Goal: Task Accomplishment & Management: Use online tool/utility

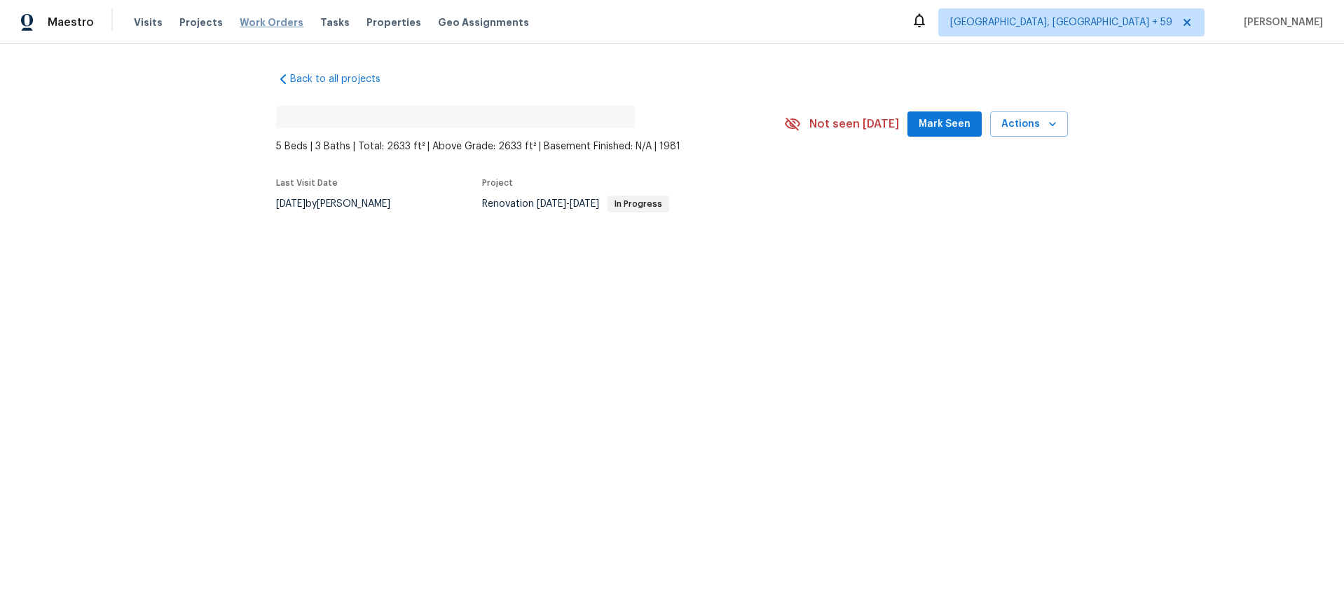
click at [264, 20] on span "Work Orders" at bounding box center [272, 22] width 64 height 14
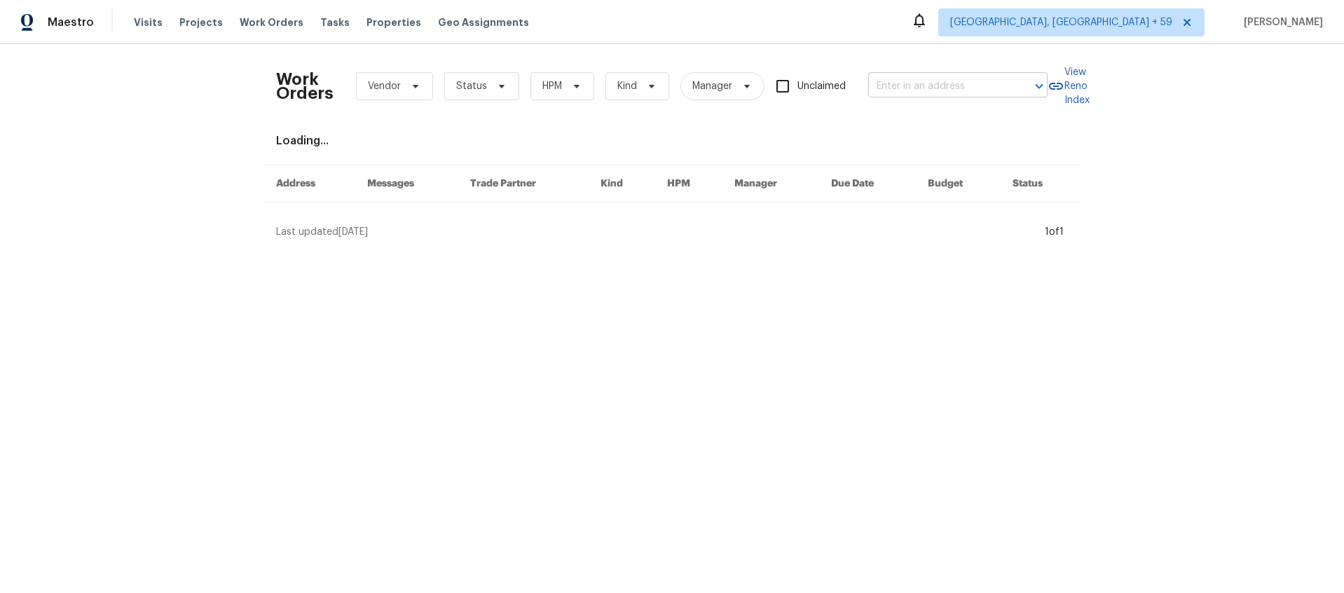
click at [958, 78] on input "text" at bounding box center [938, 87] width 140 height 22
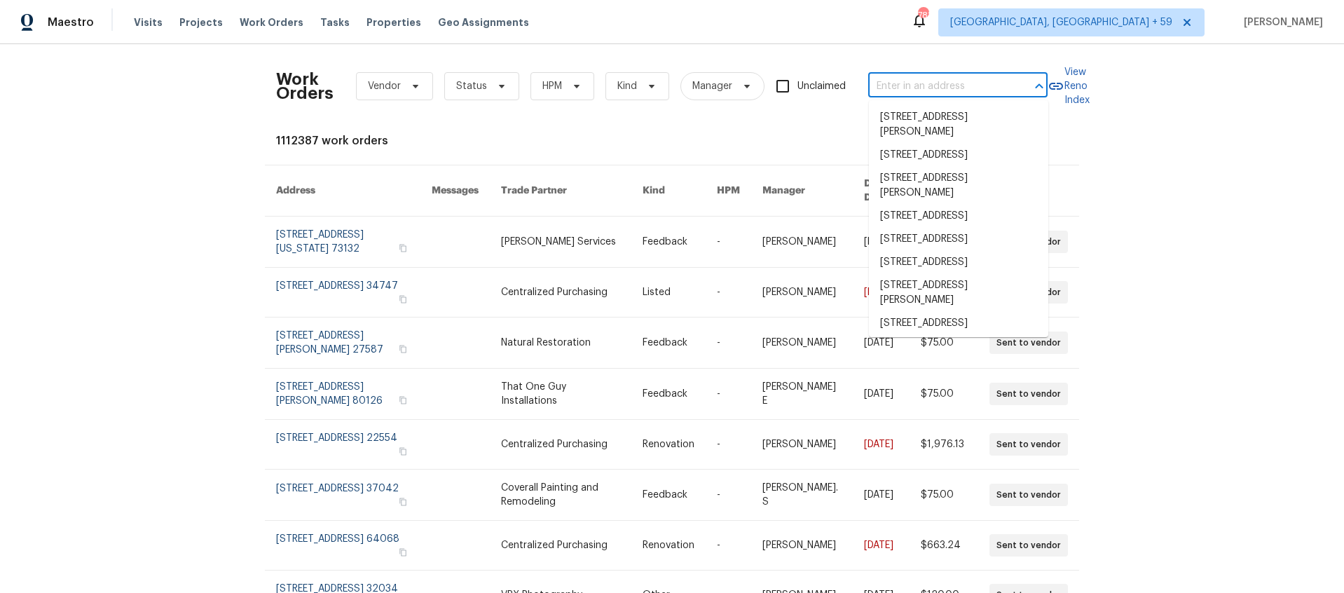
paste input "[STREET_ADDRESS]"
type input "[STREET_ADDRESS]"
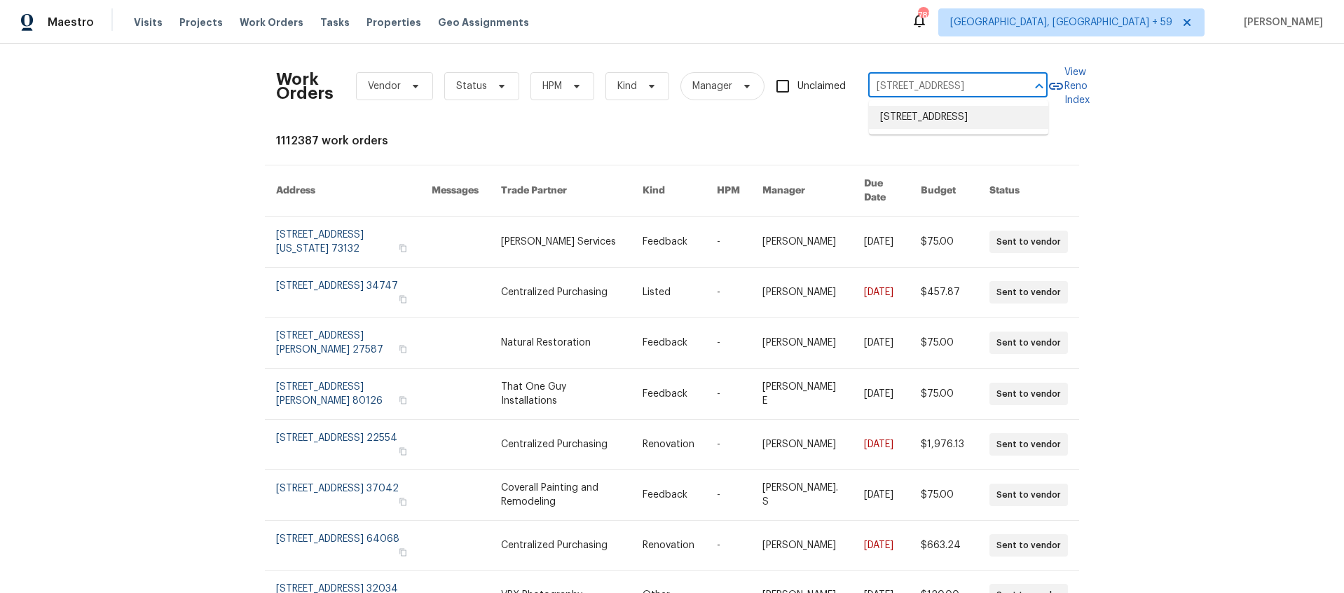
click at [941, 109] on li "[STREET_ADDRESS]" at bounding box center [958, 117] width 179 height 23
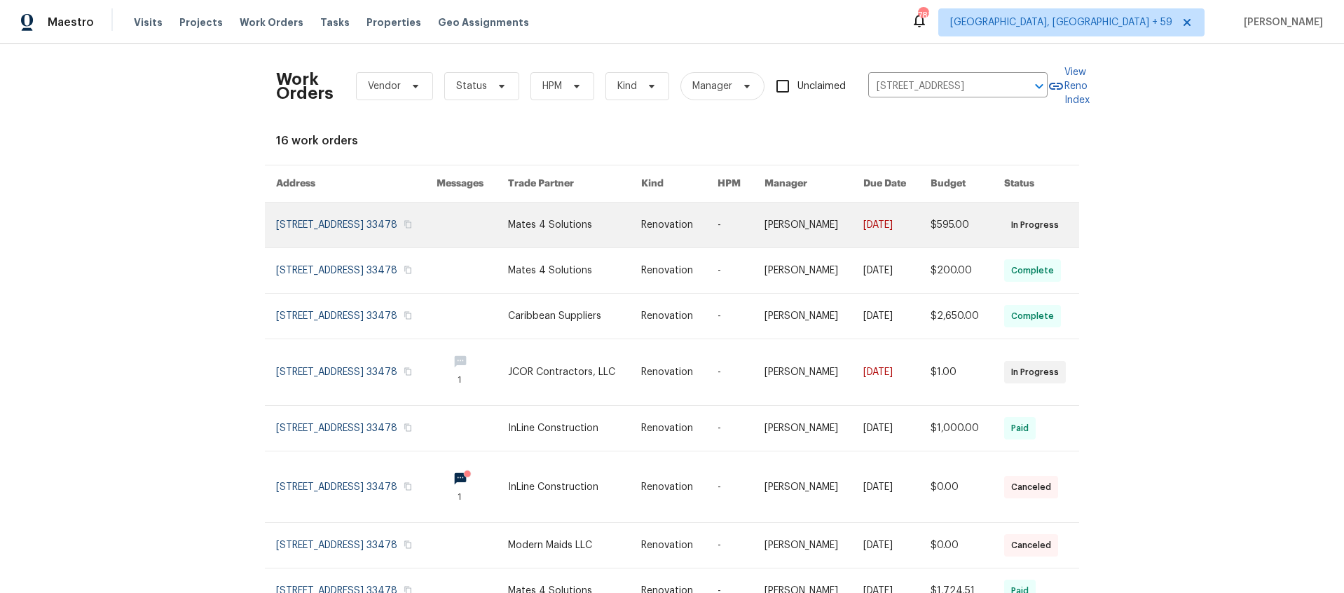
click at [364, 224] on link at bounding box center [356, 224] width 160 height 45
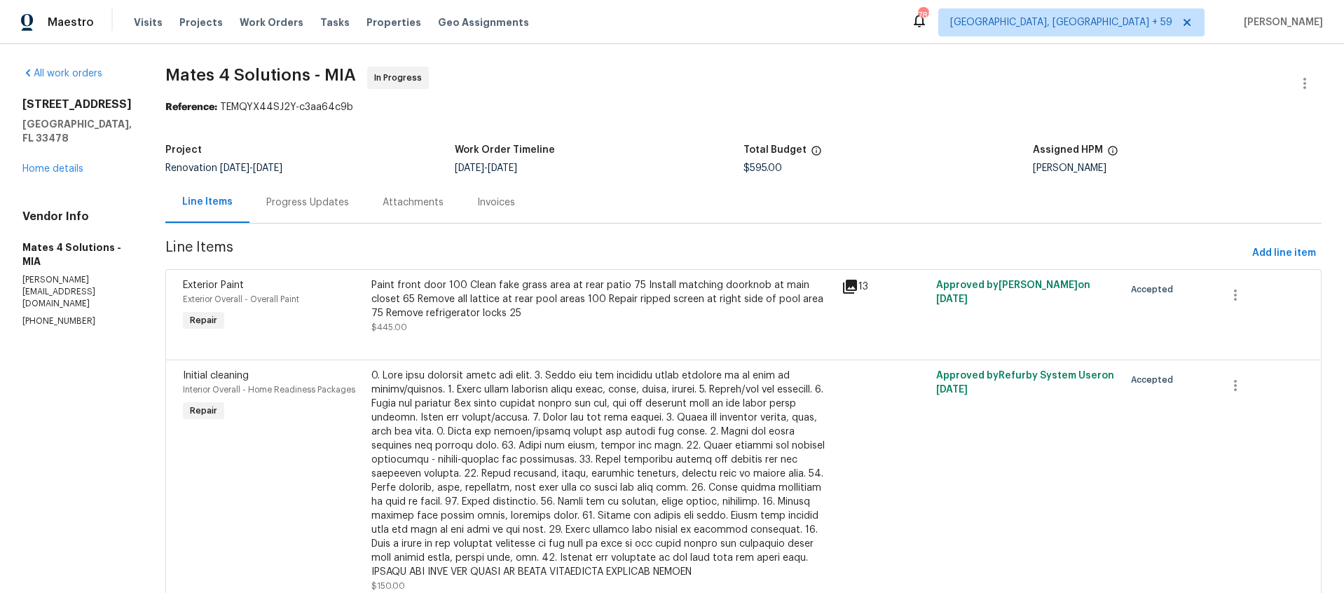
scroll to position [66, 0]
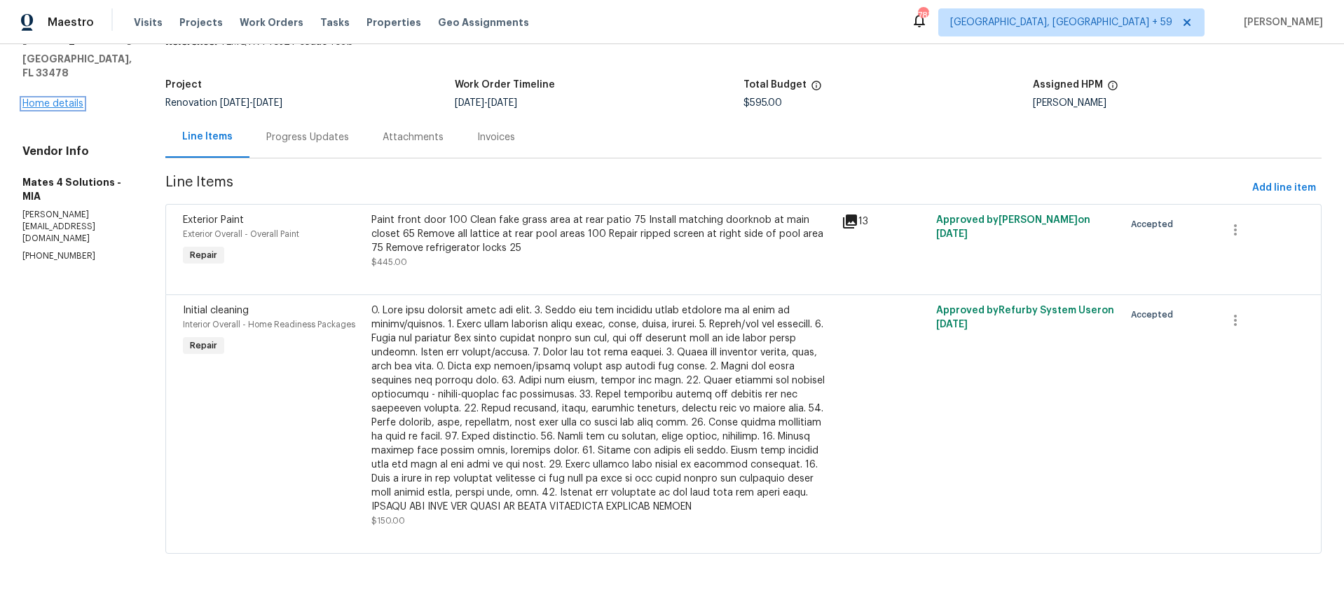
click at [49, 99] on link "Home details" at bounding box center [52, 104] width 61 height 10
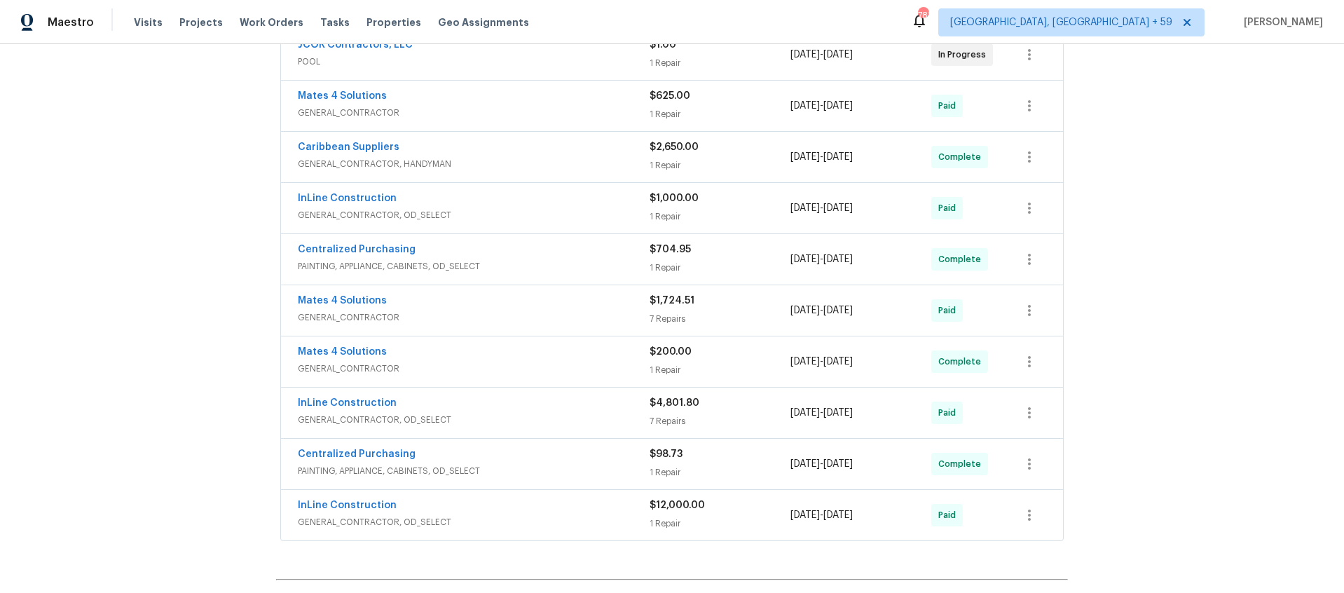
scroll to position [479, 0]
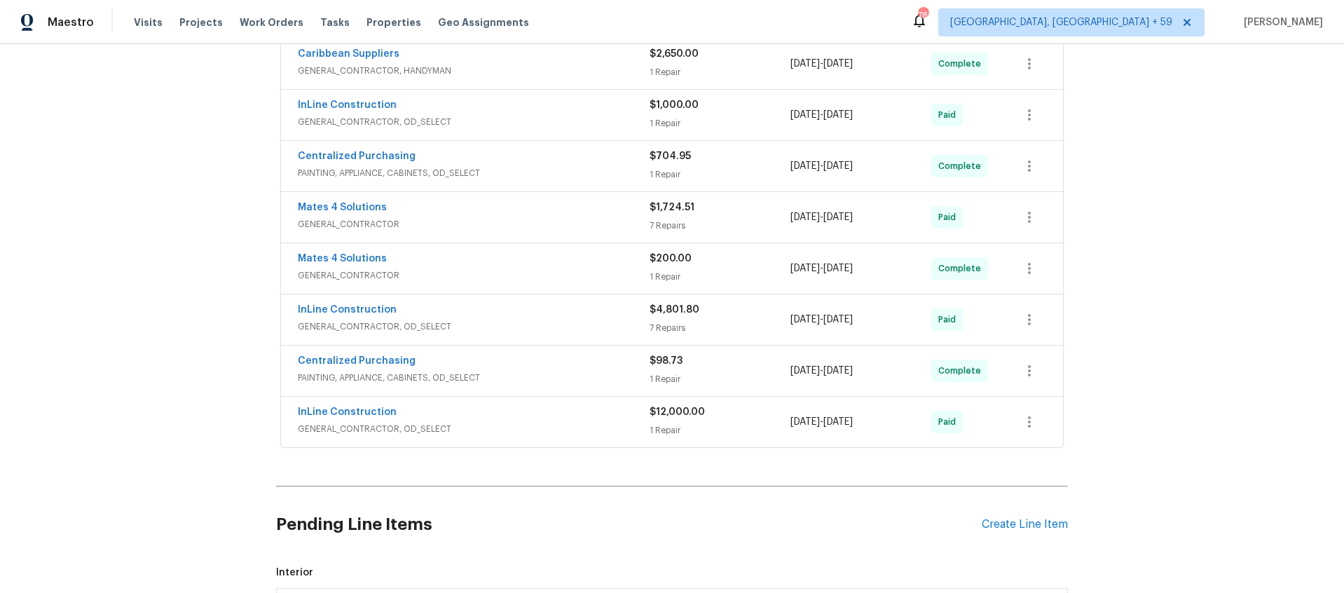
click at [489, 415] on div "InLine Construction" at bounding box center [474, 413] width 352 height 17
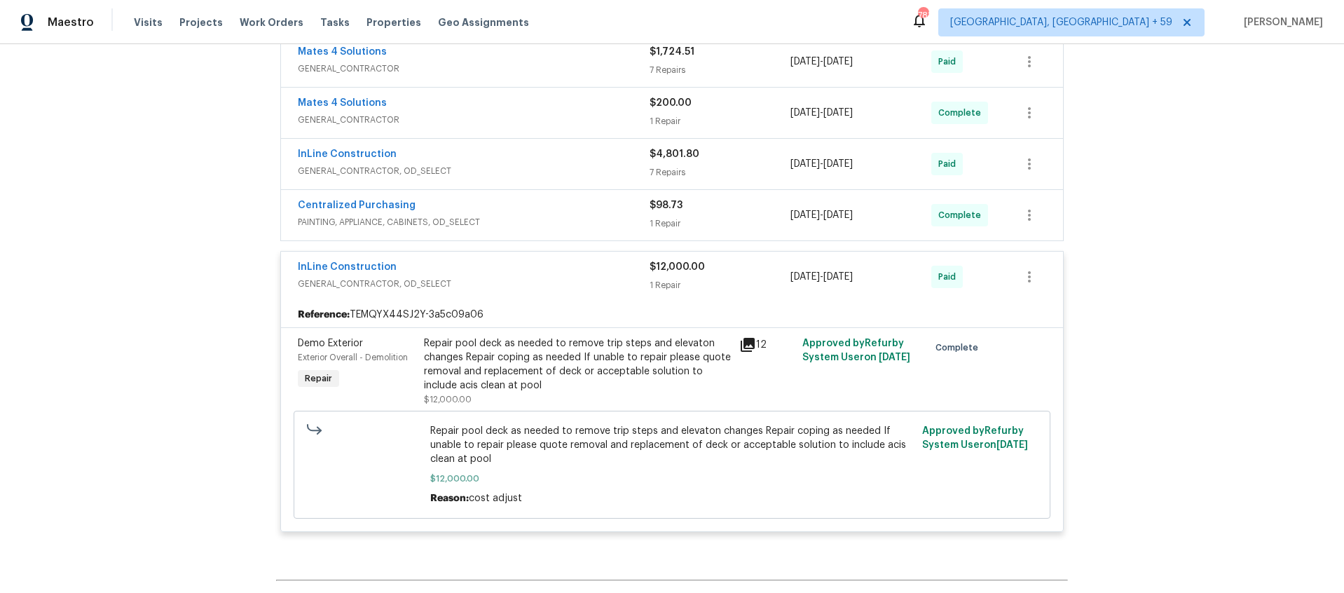
scroll to position [561, 0]
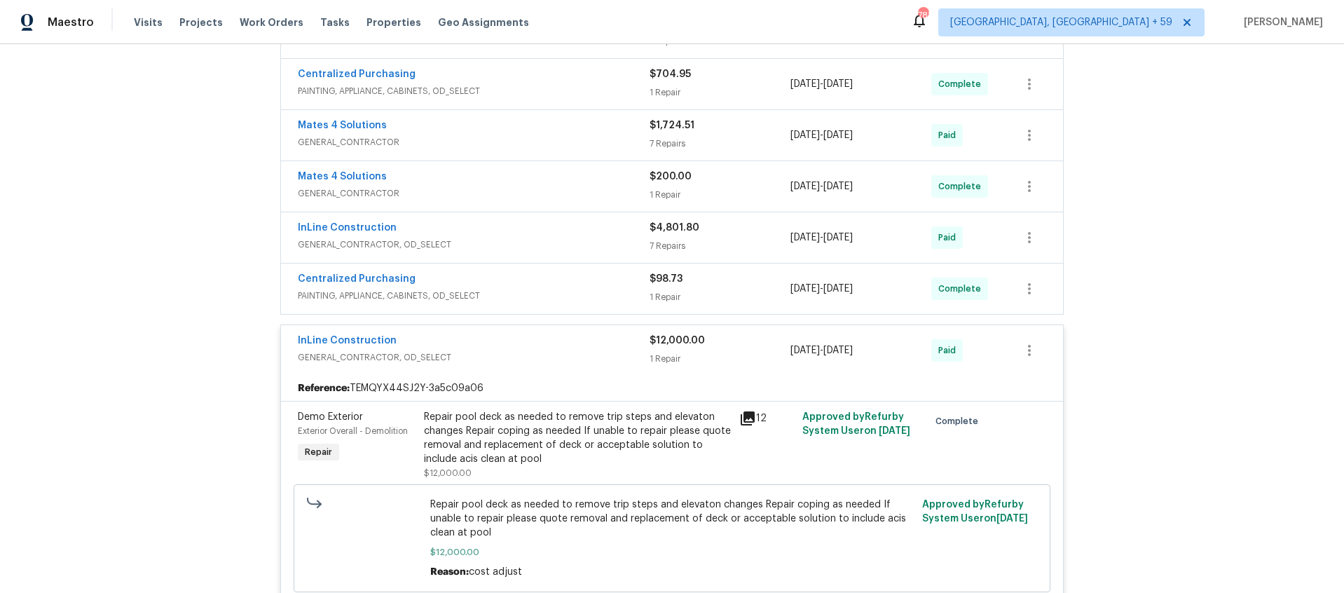
click at [552, 306] on div "Centralized Purchasing PAINTING, APPLIANCE, CABINETS, OD_SELECT $98.73 1 Repair…" at bounding box center [672, 288] width 782 height 50
click at [582, 234] on div "InLine Construction" at bounding box center [474, 229] width 352 height 17
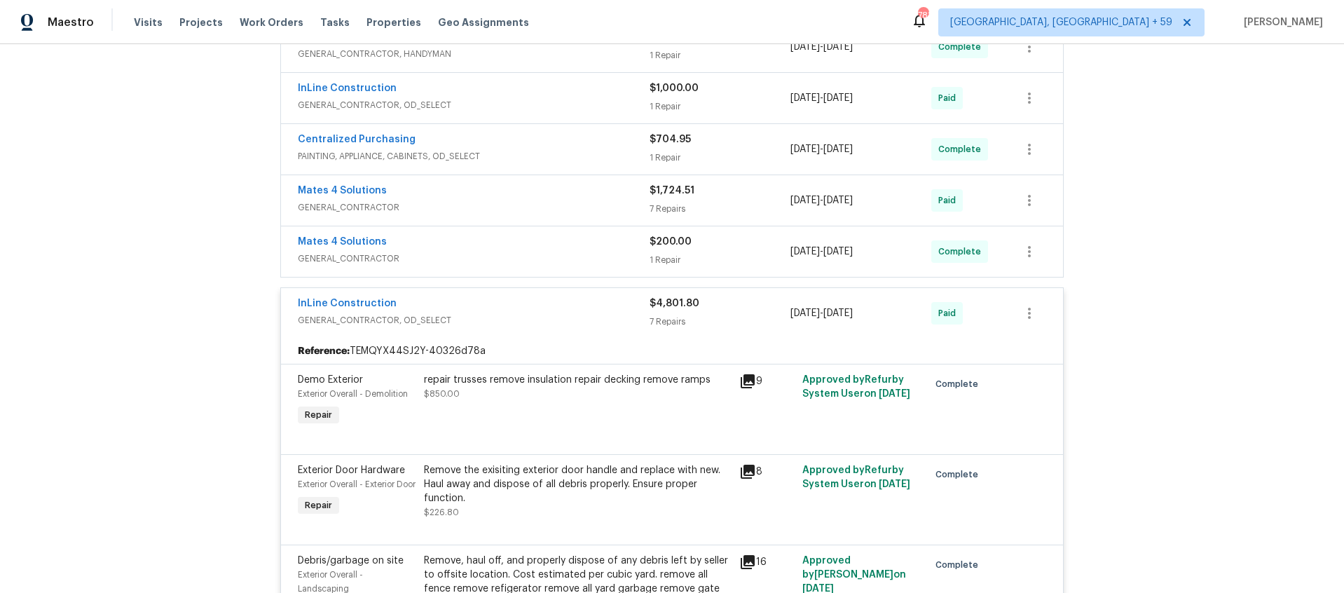
scroll to position [492, 0]
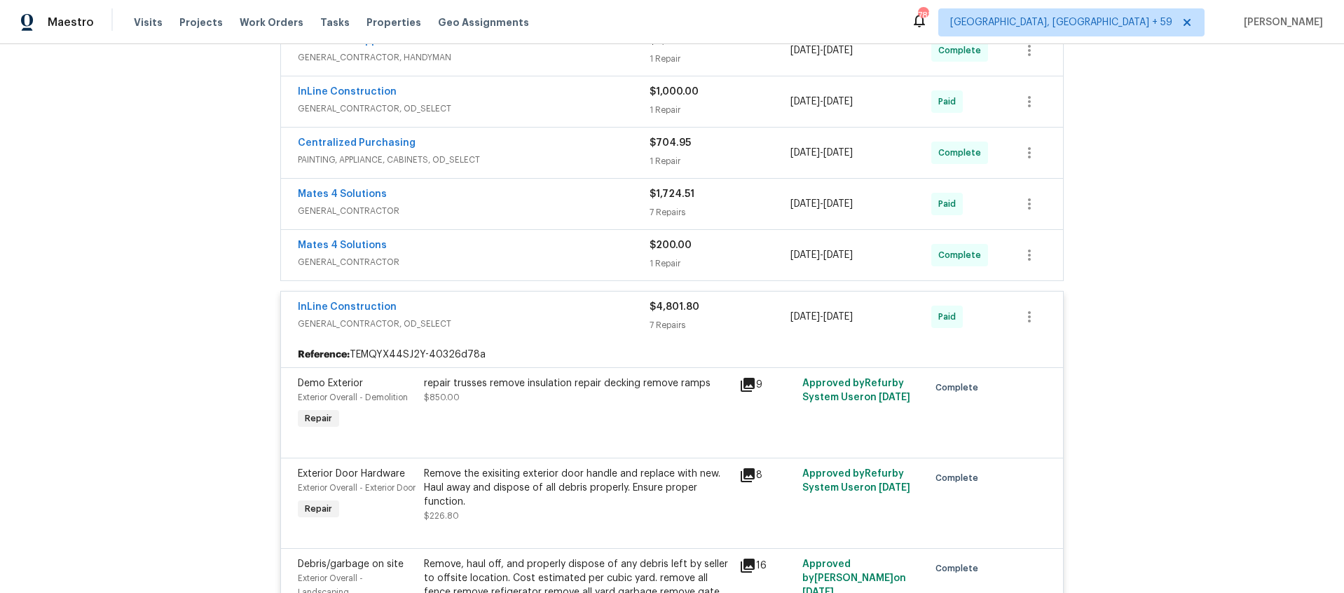
click at [578, 211] on span "GENERAL_CONTRACTOR" at bounding box center [474, 211] width 352 height 14
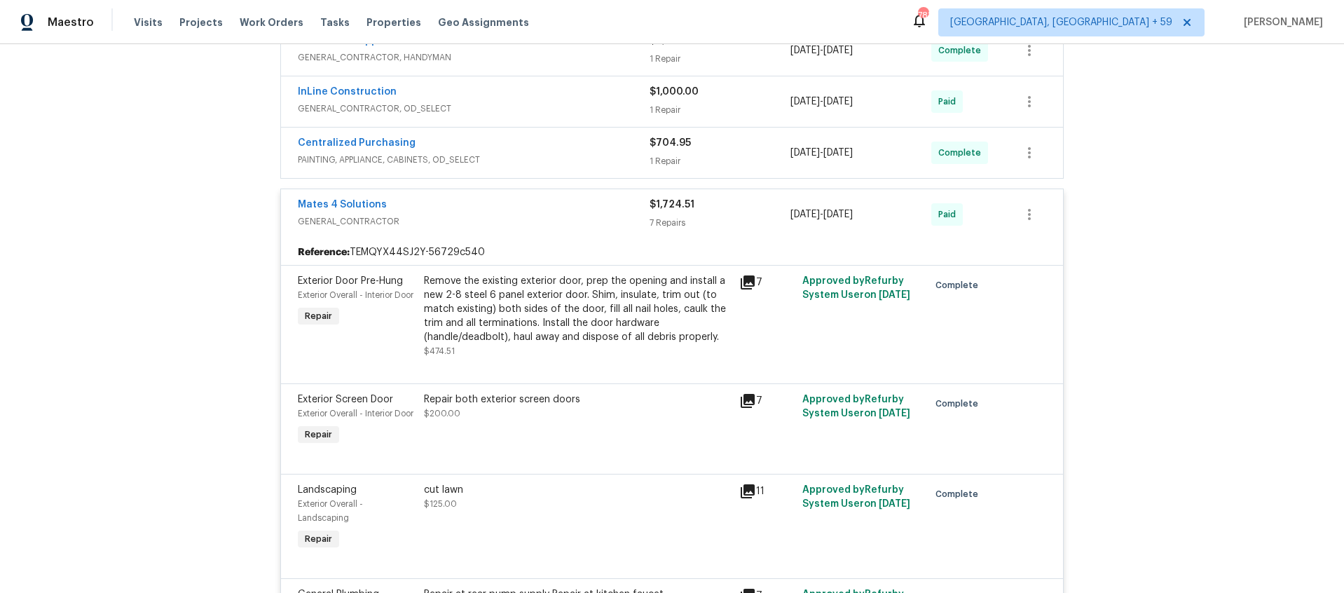
click at [750, 279] on icon at bounding box center [747, 282] width 14 height 14
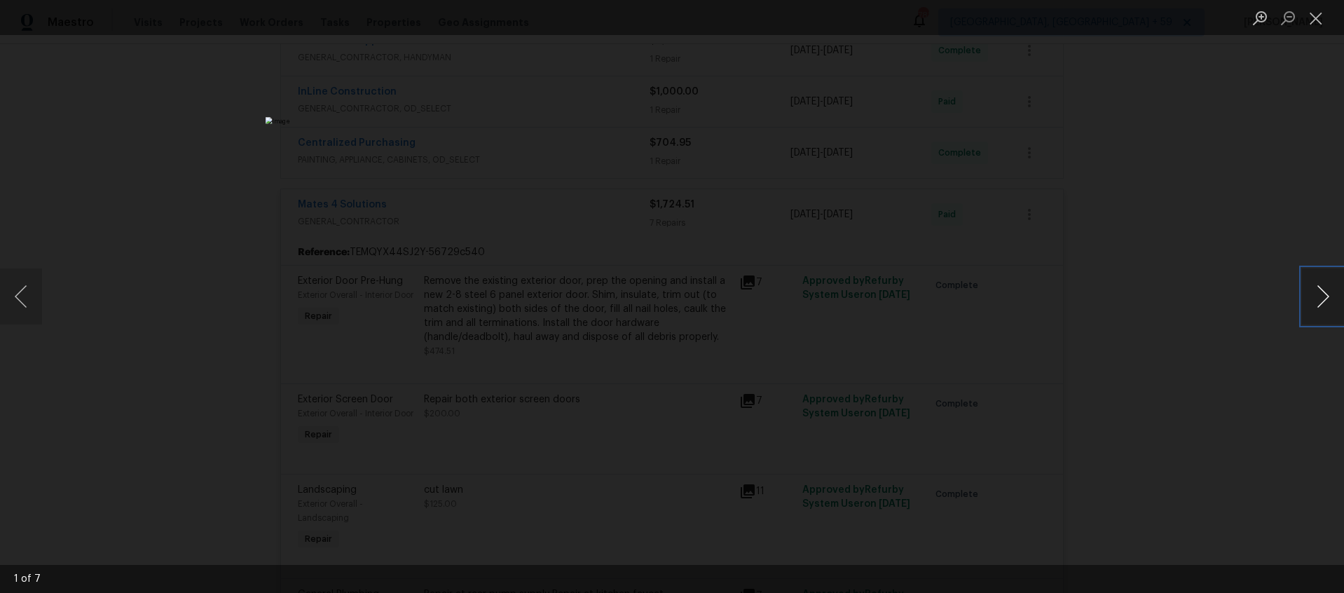
click at [1318, 305] on button "Next image" at bounding box center [1322, 296] width 42 height 56
click at [1317, 305] on button "Next image" at bounding box center [1322, 296] width 42 height 56
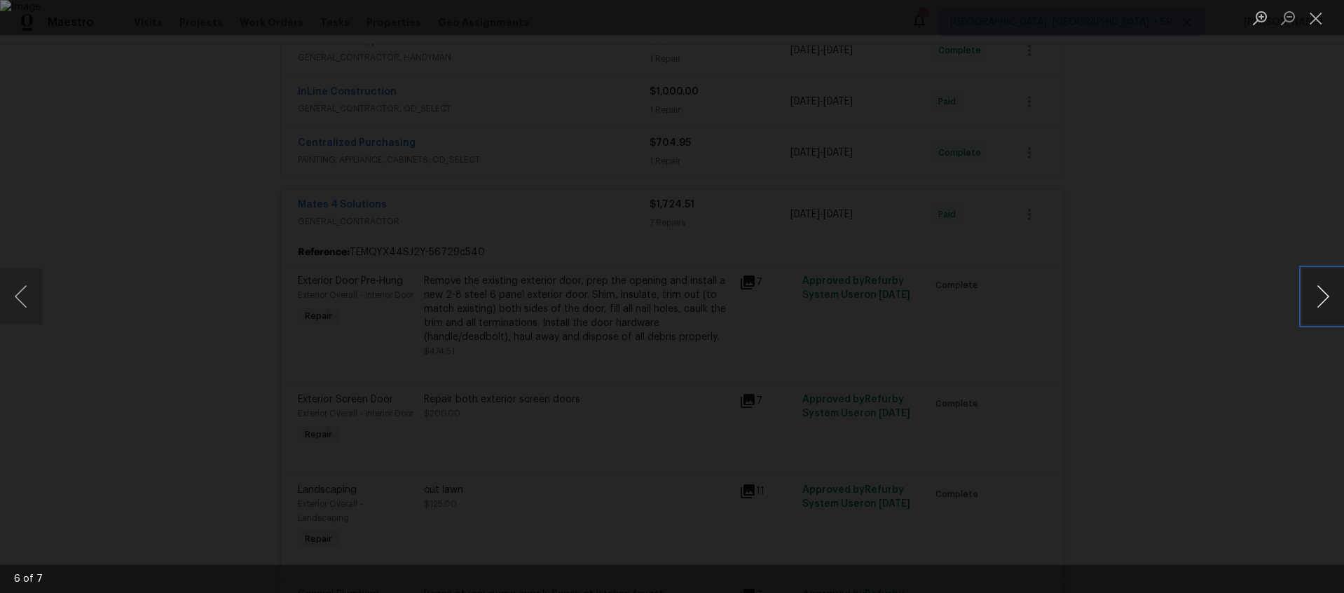
click at [1317, 305] on button "Next image" at bounding box center [1322, 296] width 42 height 56
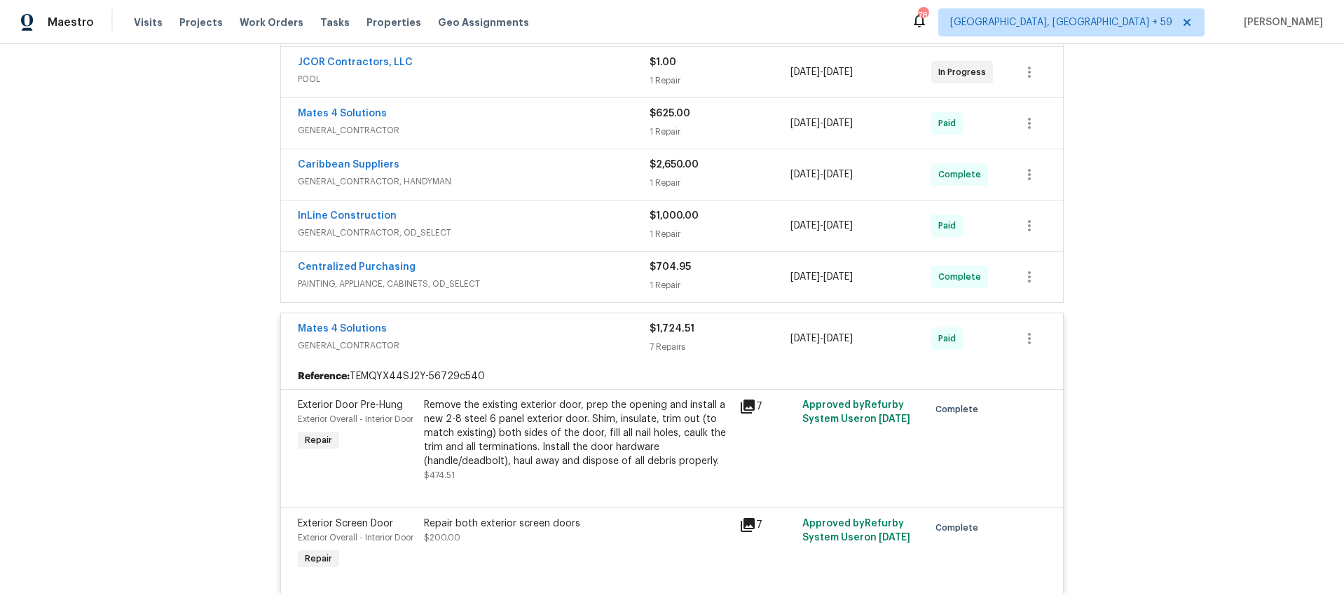
scroll to position [355, 0]
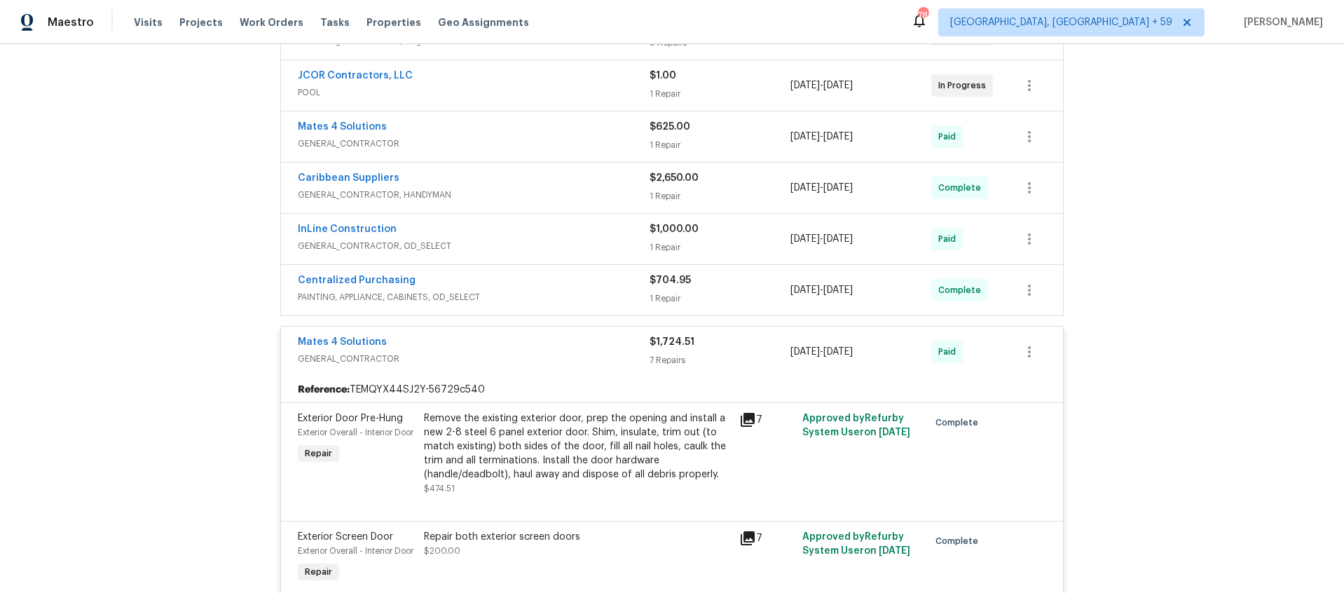
click at [565, 184] on div "Caribbean Suppliers" at bounding box center [474, 179] width 352 height 17
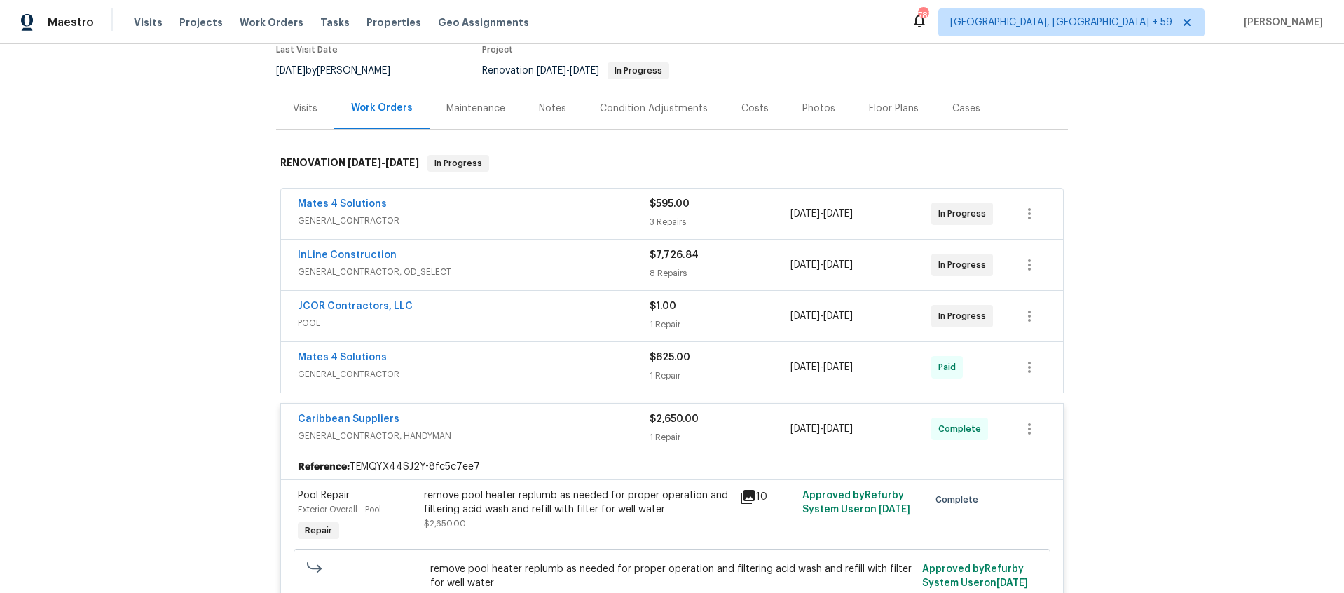
scroll to position [124, 0]
click at [553, 263] on div "InLine Construction" at bounding box center [474, 257] width 352 height 17
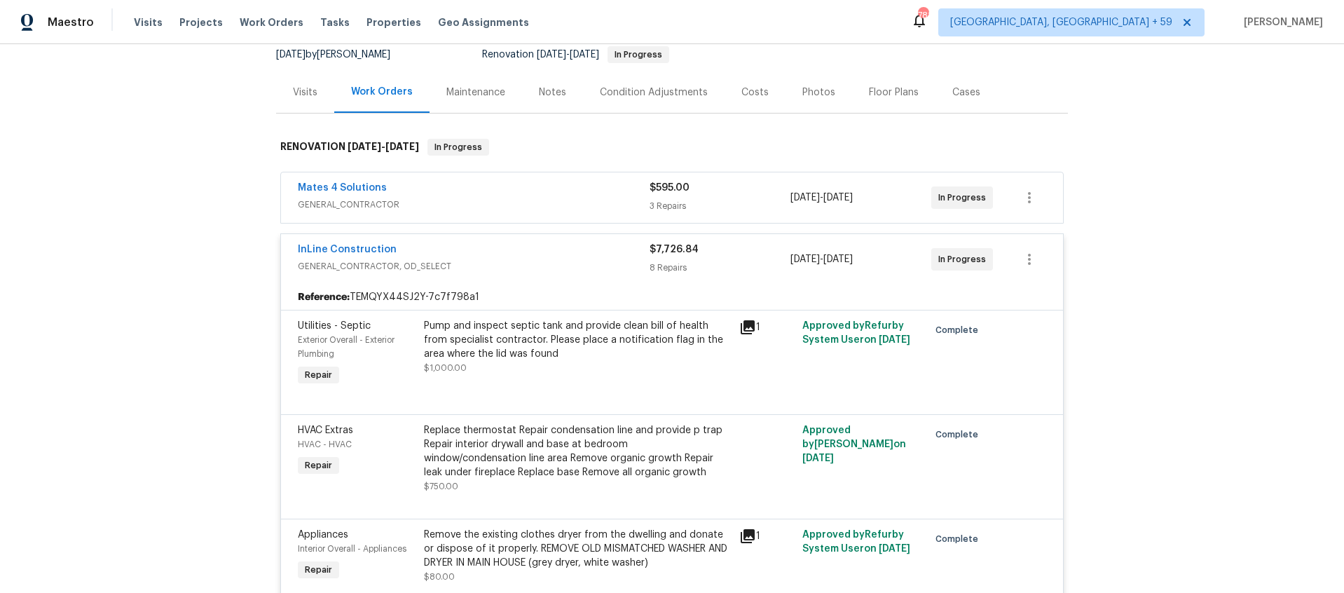
scroll to position [140, 0]
click at [566, 213] on div "Mates 4 Solutions GENERAL_CONTRACTOR" at bounding box center [474, 198] width 352 height 34
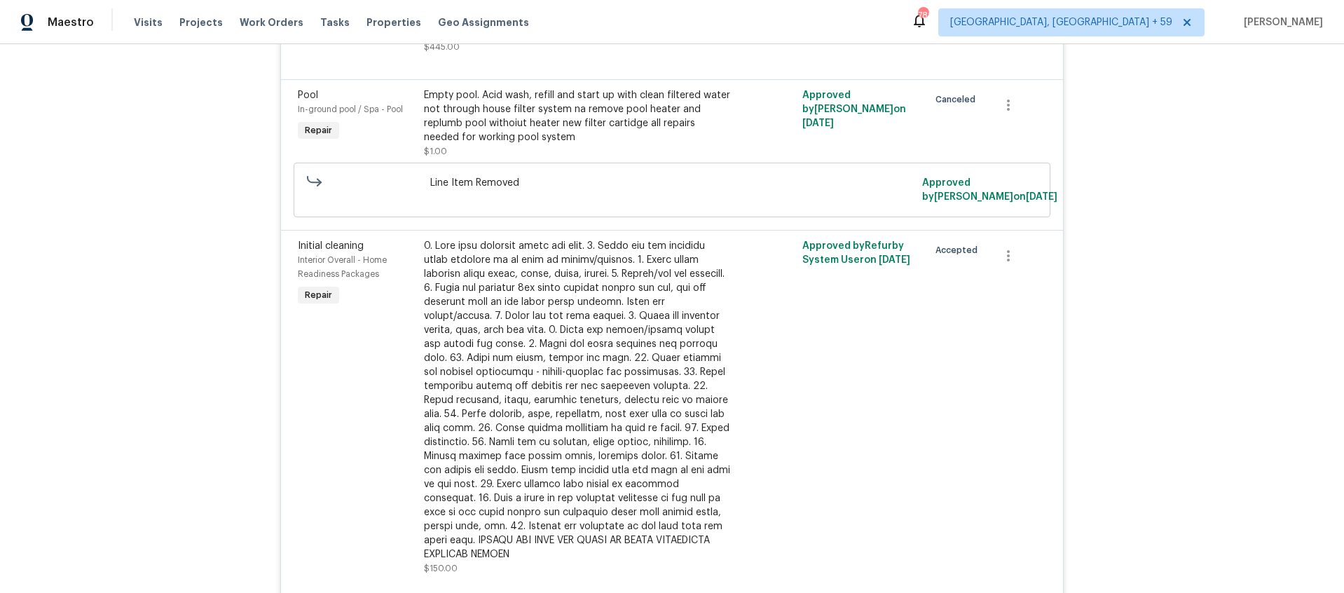
scroll to position [0, 0]
